Goal: Task Accomplishment & Management: Complete application form

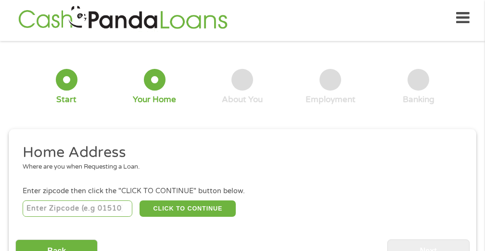
scroll to position [53, 0]
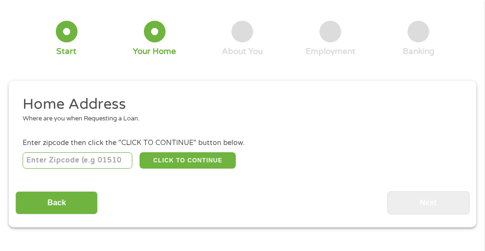
click at [54, 161] on input "number" at bounding box center [78, 160] width 110 height 16
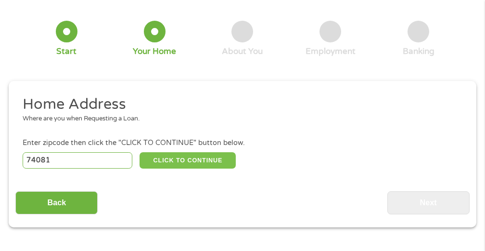
type input "74081"
click at [178, 158] on button "CLICK TO CONTINUE" at bounding box center [188, 160] width 96 height 16
type input "74081"
type input "Terlton"
select select "[US_STATE]"
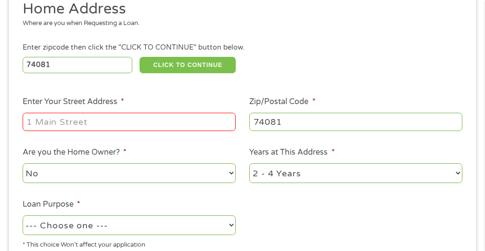
scroll to position [149, 0]
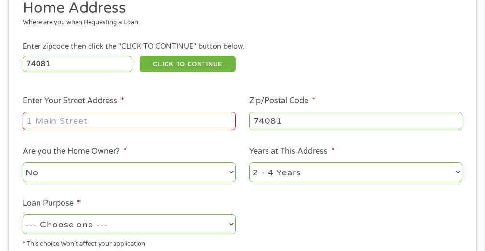
click at [148, 119] on input "Enter Your Street Address *" at bounding box center [129, 121] width 213 height 18
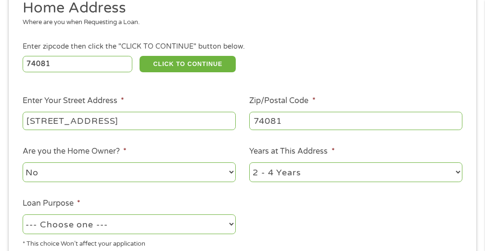
type input "[STREET_ADDRESS]"
click at [143, 169] on select "No Yes" at bounding box center [129, 172] width 213 height 20
select select "yes"
click at [23, 162] on select "No Yes" at bounding box center [129, 172] width 213 height 20
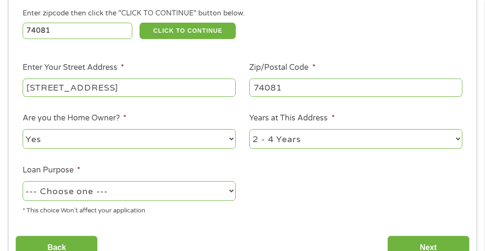
scroll to position [197, 0]
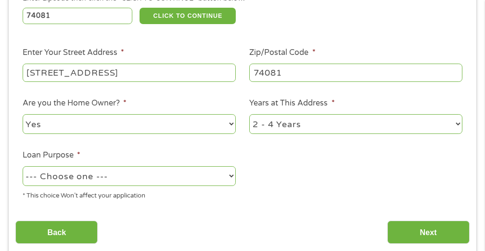
click at [229, 173] on select "--- Choose one --- Pay Bills Debt Consolidation Home Improvement Major Purchase…" at bounding box center [129, 176] width 213 height 20
select select "other"
click at [23, 166] on select "--- Choose one --- Pay Bills Debt Consolidation Home Improvement Major Purchase…" at bounding box center [129, 176] width 213 height 20
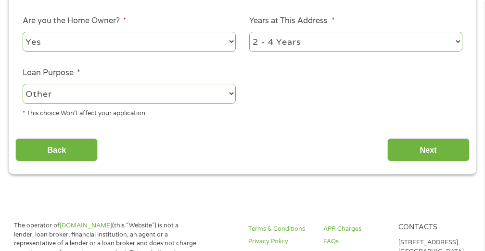
scroll to position [294, 0]
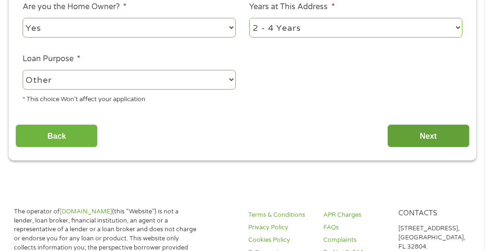
click at [392, 133] on input "Next" at bounding box center [429, 136] width 82 height 24
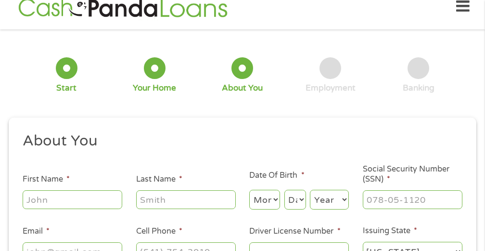
scroll to position [5, 0]
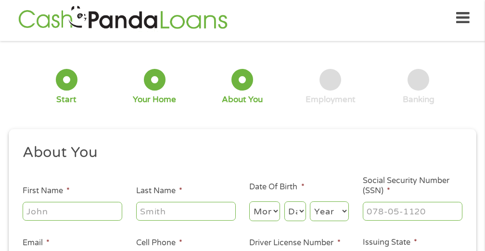
click at [98, 206] on input "First Name *" at bounding box center [73, 211] width 100 height 18
type input "[PERSON_NAME]"
click at [261, 212] on select "Month 1 2 3 4 5 6 7 8 9 10 11 12" at bounding box center [264, 211] width 31 height 20
select select "4"
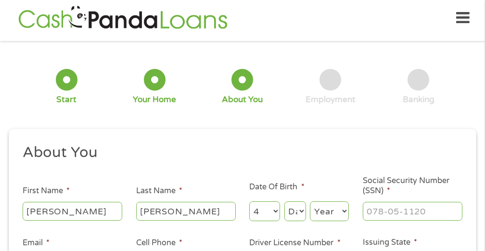
click at [249, 201] on select "Month 1 2 3 4 5 6 7 8 9 10 11 12" at bounding box center [264, 211] width 31 height 20
click at [288, 206] on select "Day 1 2 3 4 5 6 7 8 9 10 11 12 13 14 15 16 17 18 19 20 21 22 23 24 25 26 27 28 …" at bounding box center [296, 211] width 22 height 20
select select "8"
click at [285, 201] on select "Day 1 2 3 4 5 6 7 8 9 10 11 12 13 14 15 16 17 18 19 20 21 22 23 24 25 26 27 28 …" at bounding box center [296, 211] width 22 height 20
click at [326, 209] on select "Year [DATE] 2006 2005 2004 2003 2002 2001 2000 1999 1998 1997 1996 1995 1994 19…" at bounding box center [329, 211] width 39 height 20
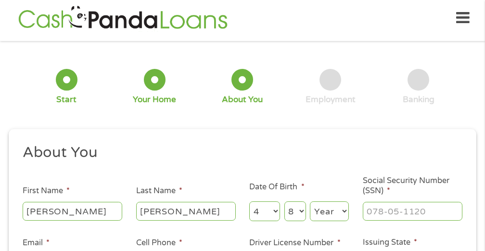
select select "1963"
click at [310, 201] on select "Year [DATE] 2006 2005 2004 2003 2002 2001 2000 1999 1998 1997 1996 1995 1994 19…" at bounding box center [329, 211] width 39 height 20
click at [400, 213] on input "___-__-____" at bounding box center [413, 211] width 100 height 18
type input "262-87-1846"
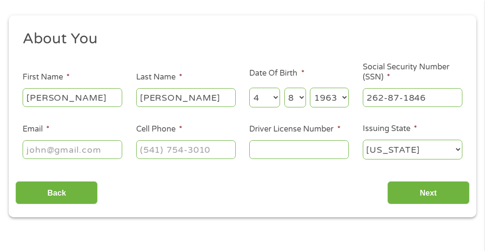
scroll to position [149, 0]
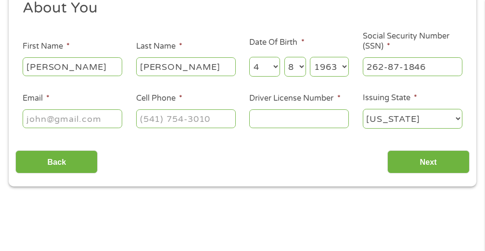
click at [56, 120] on input "Email *" at bounding box center [73, 118] width 100 height 18
type input "[EMAIL_ADDRESS][DOMAIN_NAME]"
click at [146, 113] on input "(___) ___-____" at bounding box center [186, 118] width 100 height 18
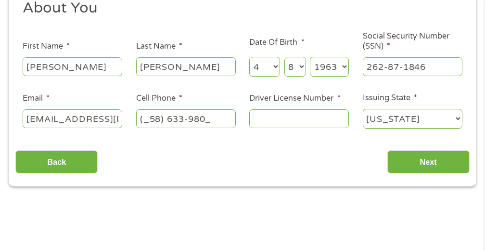
type input "(_58) 633-9803"
click at [264, 118] on input "Driver License Number *" at bounding box center [299, 118] width 100 height 18
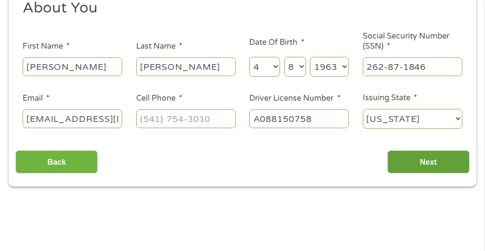
type input "A088150758"
click at [398, 164] on input "Next" at bounding box center [429, 162] width 82 height 24
click at [416, 160] on input "Next" at bounding box center [429, 162] width 82 height 24
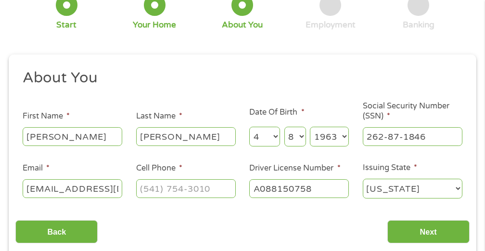
scroll to position [96, 0]
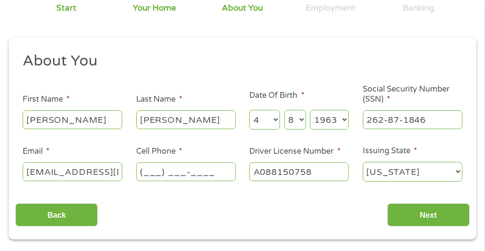
click at [187, 173] on input "(___) ___-____" at bounding box center [186, 171] width 100 height 18
type input "[PHONE_NUMBER]"
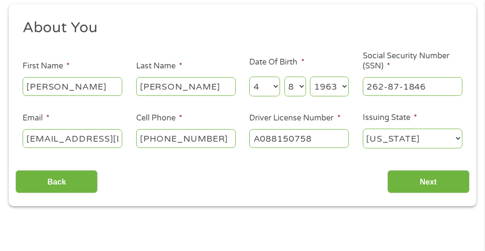
scroll to position [144, 0]
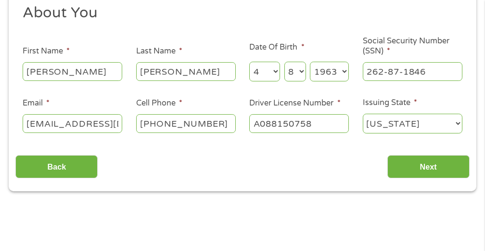
click at [337, 166] on div "Back Next" at bounding box center [242, 163] width 454 height 30
click at [417, 167] on input "Next" at bounding box center [429, 167] width 82 height 24
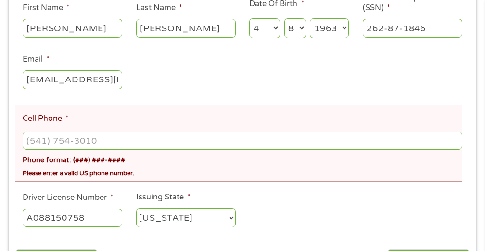
scroll to position [246, 0]
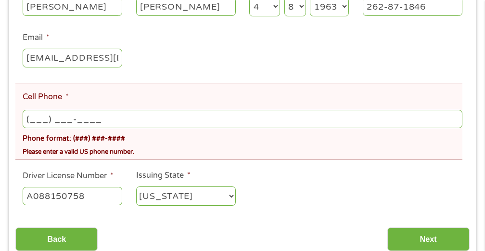
click at [120, 118] on input "(___) ___-____" at bounding box center [243, 119] width 440 height 18
type input "[PHONE_NUMBER]"
click at [286, 187] on ul "About You This field is hidden when viewing the form Title * --- Choose one ---…" at bounding box center [242, 76] width 454 height 276
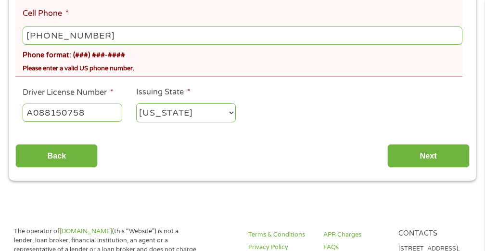
scroll to position [342, 0]
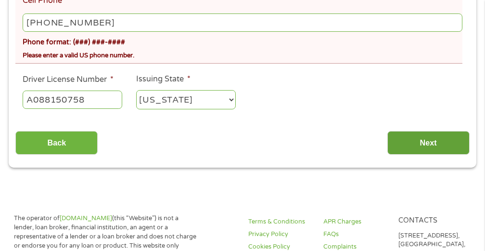
click at [425, 145] on input "Next" at bounding box center [429, 143] width 82 height 24
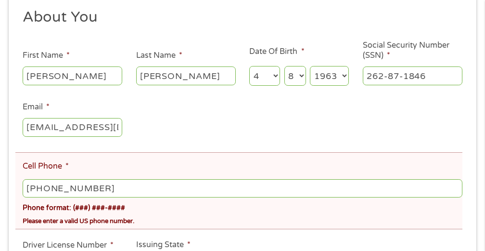
scroll to position [246, 0]
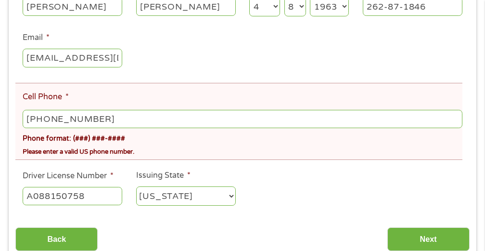
click at [128, 154] on div "Please enter a valid US phone number." at bounding box center [243, 149] width 440 height 13
click at [104, 119] on input "[PHONE_NUMBER]" at bounding box center [243, 119] width 440 height 18
click at [104, 118] on input "[PHONE_NUMBER]" at bounding box center [243, 119] width 440 height 18
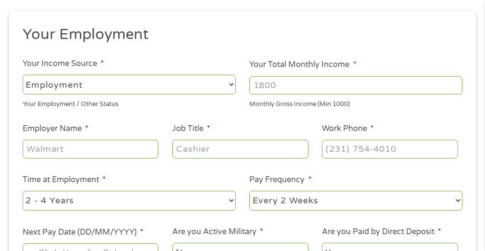
scroll to position [101, 0]
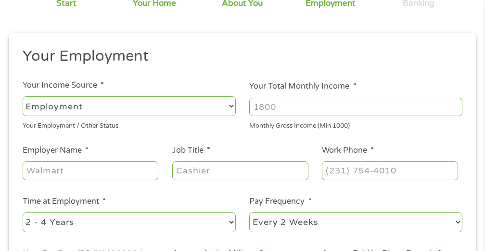
click at [281, 110] on input "Your Total Monthly Income *" at bounding box center [355, 107] width 213 height 18
type input "3356"
click at [127, 175] on input "Employer Name *" at bounding box center [91, 170] width 136 height 18
type input "OU [PERSON_NAME][GEOGRAPHIC_DATA][MEDICAL_DATA]"
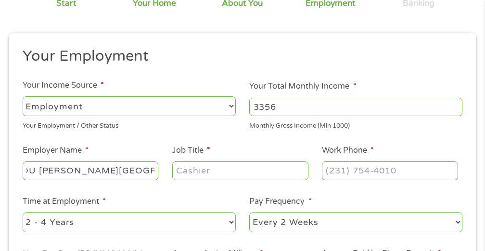
click at [188, 174] on input "Job Title *" at bounding box center [240, 170] width 136 height 18
type input "medical assistant"
click at [333, 169] on input "(___) ___-____" at bounding box center [390, 170] width 136 height 18
type input "(_91) 857-9385"
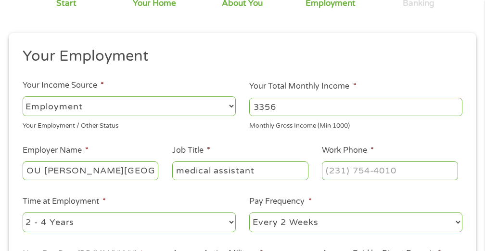
click at [180, 227] on select "--- Choose one --- 1 Year or less 1 - 2 Years 2 - 4 Years Over 4 Years" at bounding box center [129, 222] width 213 height 20
select select "60months"
click at [23, 212] on select "--- Choose one --- 1 Year or less 1 - 2 Years 2 - 4 Years Over 4 Years" at bounding box center [129, 222] width 213 height 20
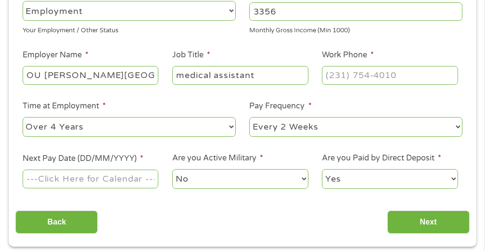
scroll to position [197, 0]
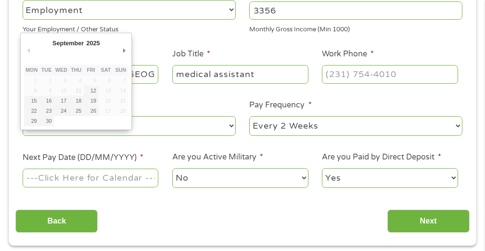
click at [104, 179] on input "Next Pay Date (DD/MM/YYYY) *" at bounding box center [91, 178] width 136 height 18
type input "[DATE]"
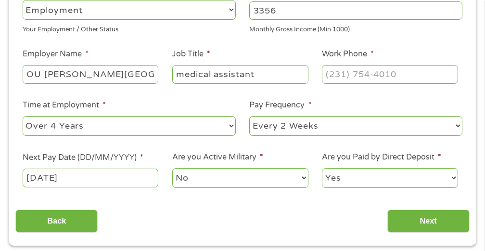
click at [125, 182] on input "[DATE]" at bounding box center [91, 178] width 136 height 18
click at [204, 211] on div "Back Next" at bounding box center [242, 217] width 454 height 30
click at [426, 215] on input "Next" at bounding box center [429, 221] width 82 height 24
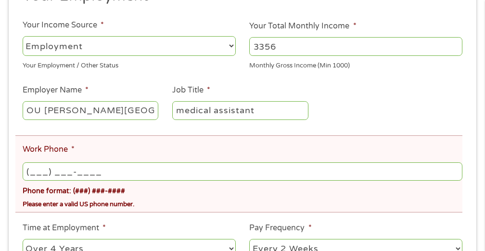
click at [45, 171] on input "(___) ___-____" at bounding box center [243, 171] width 440 height 18
type input "[PHONE_NUMBER]"
click at [156, 208] on div "Please enter a valid US phone number." at bounding box center [243, 202] width 440 height 13
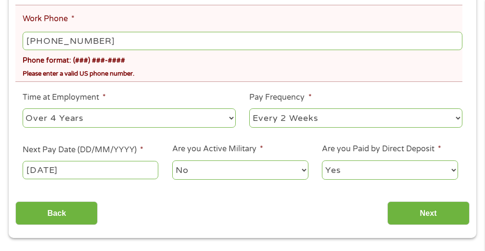
scroll to position [342, 0]
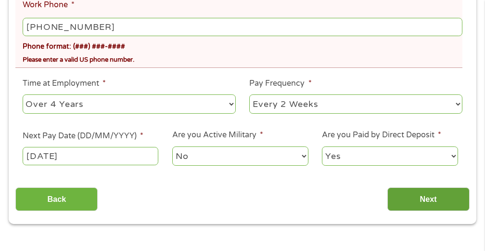
click at [429, 200] on input "Next" at bounding box center [429, 199] width 82 height 24
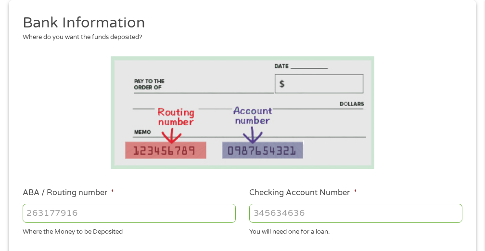
scroll to position [149, 0]
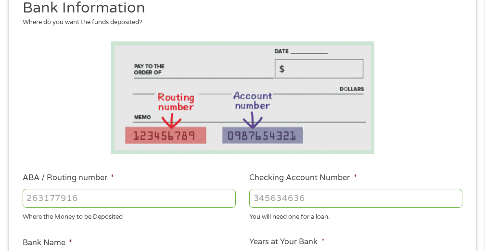
click at [140, 199] on input "ABA / Routing number *" at bounding box center [129, 198] width 213 height 18
type input "103000648"
type input "JPMORGAN CHASE BANK NA"
type input "103000648"
click at [274, 198] on input "Checking Account Number *" at bounding box center [355, 198] width 213 height 18
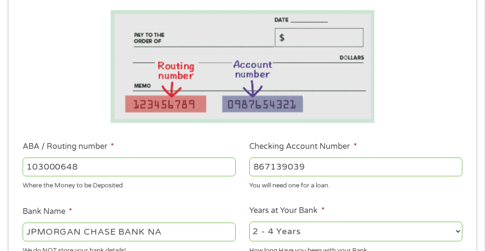
scroll to position [197, 0]
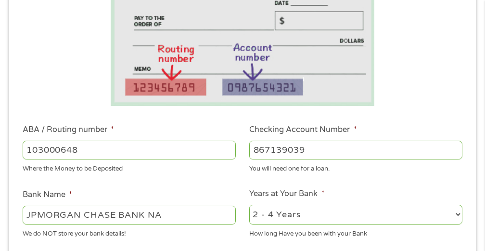
type input "867139039"
click at [303, 214] on select "2 - 4 Years 6 - 12 Months 1 - 2 Years Over 4 Years" at bounding box center [355, 215] width 213 height 20
select select "60months"
click at [249, 205] on select "2 - 4 Years 6 - 12 Months 1 - 2 Years Over 4 Years" at bounding box center [355, 215] width 213 height 20
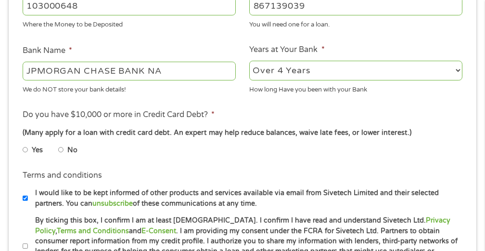
scroll to position [342, 0]
click at [63, 148] on input "No" at bounding box center [61, 149] width 6 height 15
radio input "true"
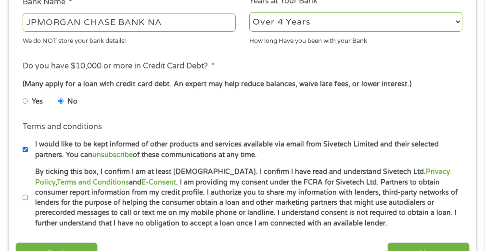
scroll to position [438, 0]
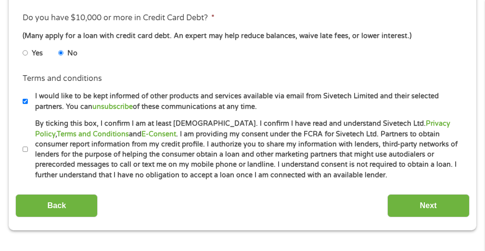
click at [24, 148] on input "By ticking this box, I confirm I am at least [DEMOGRAPHIC_DATA]. I confirm I ha…" at bounding box center [26, 149] width 6 height 15
checkbox input "true"
click at [26, 102] on input "I would like to be kept informed of other products and services available via e…" at bounding box center [26, 101] width 6 height 15
checkbox input "false"
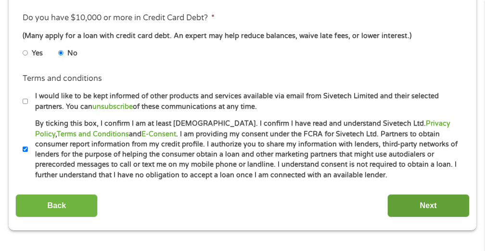
click at [413, 206] on input "Next" at bounding box center [429, 206] width 82 height 24
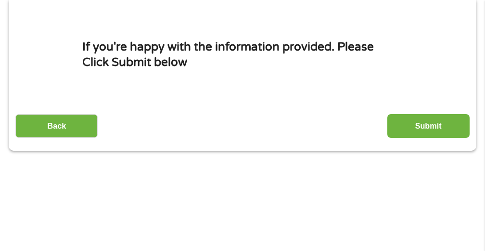
scroll to position [149, 0]
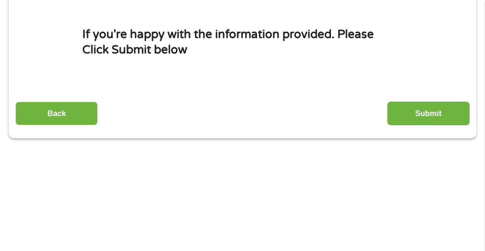
click at [411, 116] on input "Submit" at bounding box center [429, 114] width 82 height 24
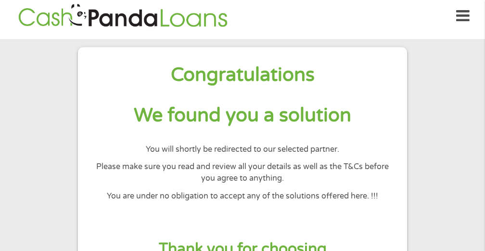
scroll to position [0, 0]
